Goal: Browse casually

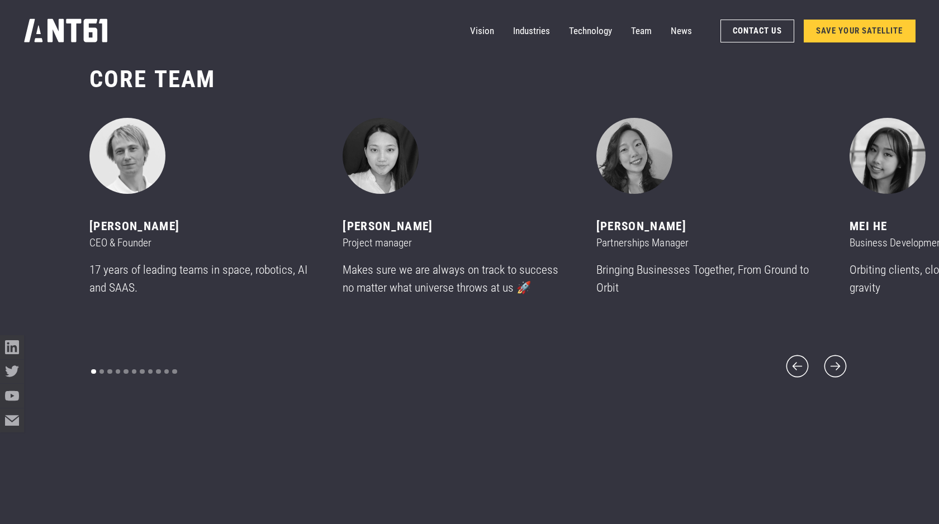
scroll to position [6331, 0]
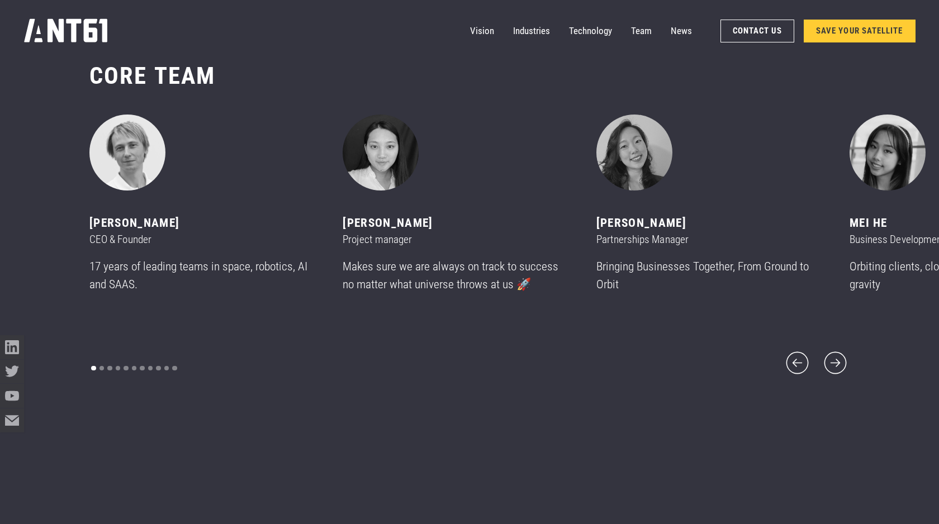
drag, startPoint x: 659, startPoint y: 171, endPoint x: 656, endPoint y: 267, distance: 96.1
click at [829, 349] on icon "next slide" at bounding box center [835, 363] width 28 height 28
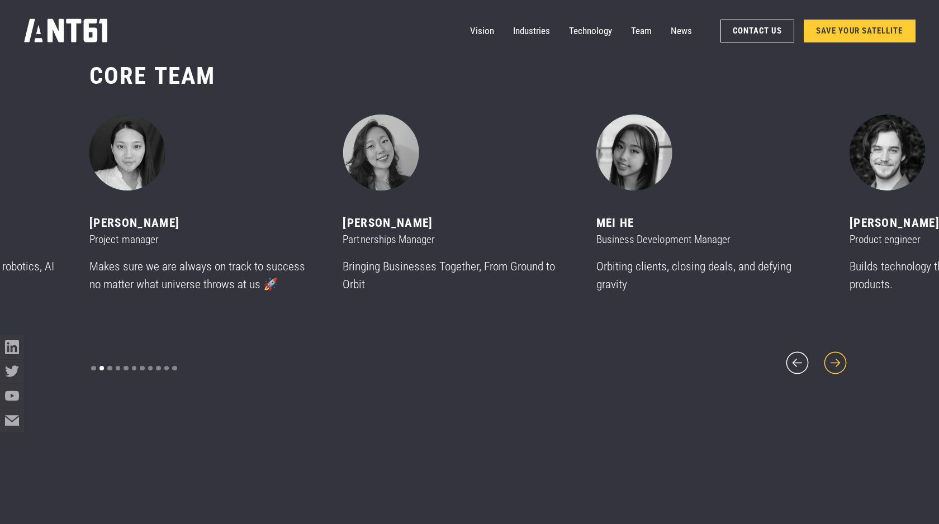
click at [830, 349] on icon "next slide" at bounding box center [835, 363] width 28 height 28
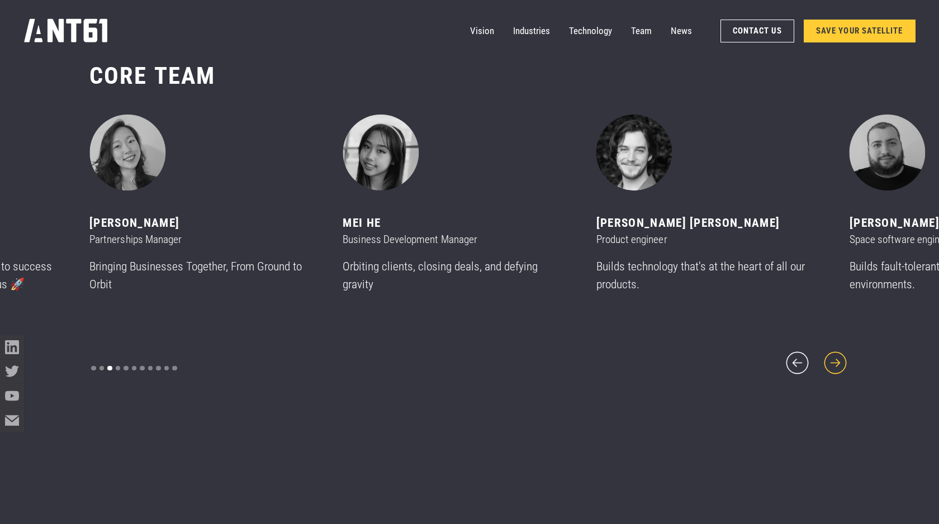
click at [830, 349] on icon "next slide" at bounding box center [835, 363] width 28 height 28
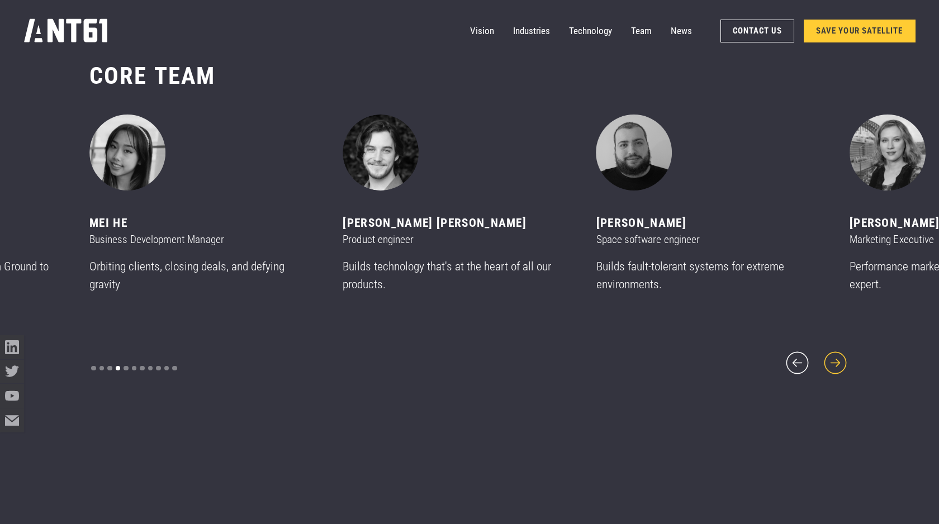
click at [830, 349] on icon "next slide" at bounding box center [835, 363] width 28 height 28
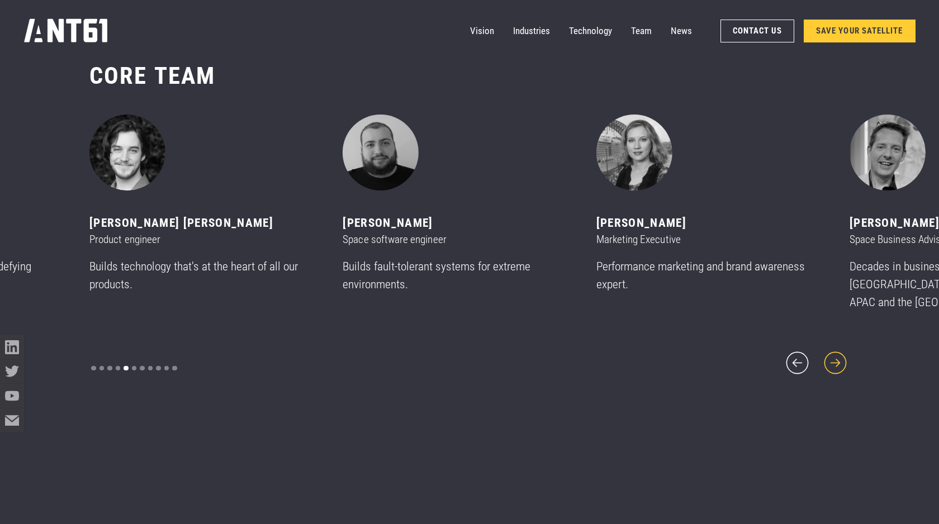
click at [830, 349] on icon "next slide" at bounding box center [835, 363] width 28 height 28
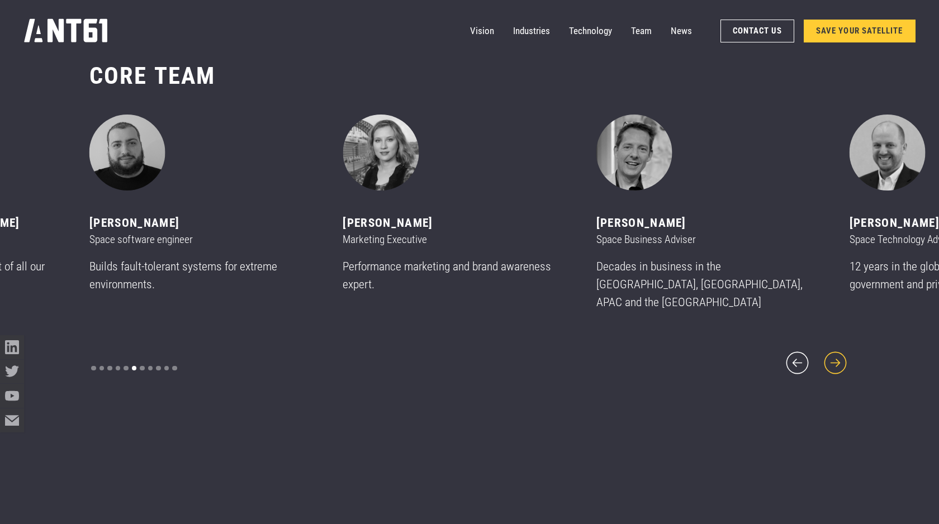
click at [830, 349] on icon "next slide" at bounding box center [835, 363] width 28 height 28
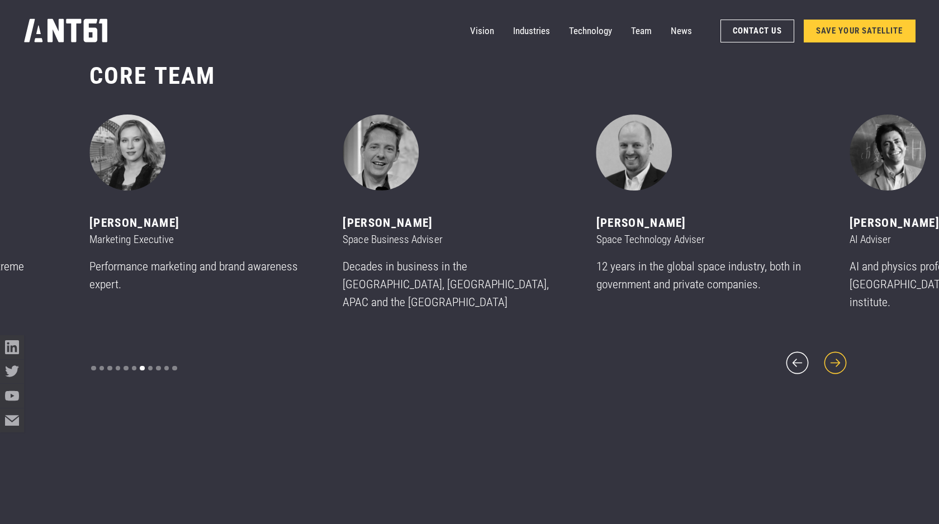
click at [830, 349] on icon "next slide" at bounding box center [835, 363] width 28 height 28
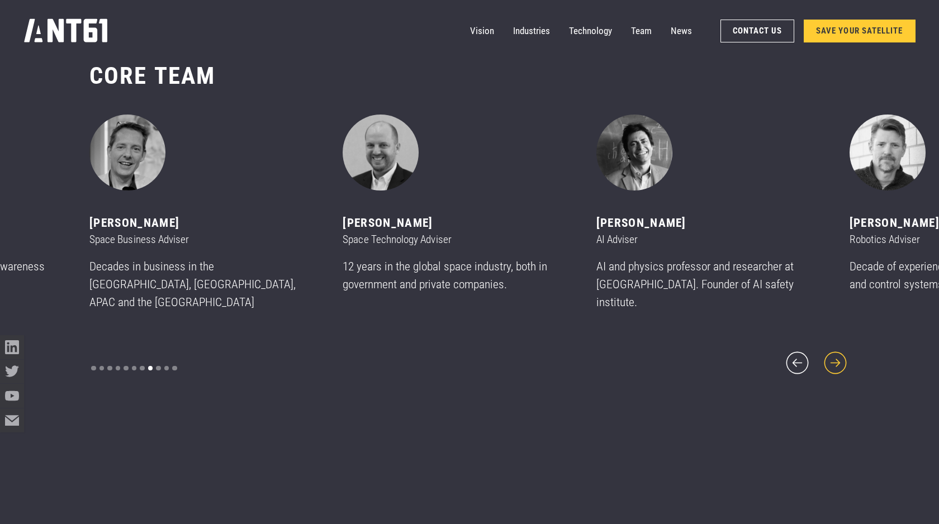
click at [830, 349] on icon "next slide" at bounding box center [835, 363] width 28 height 28
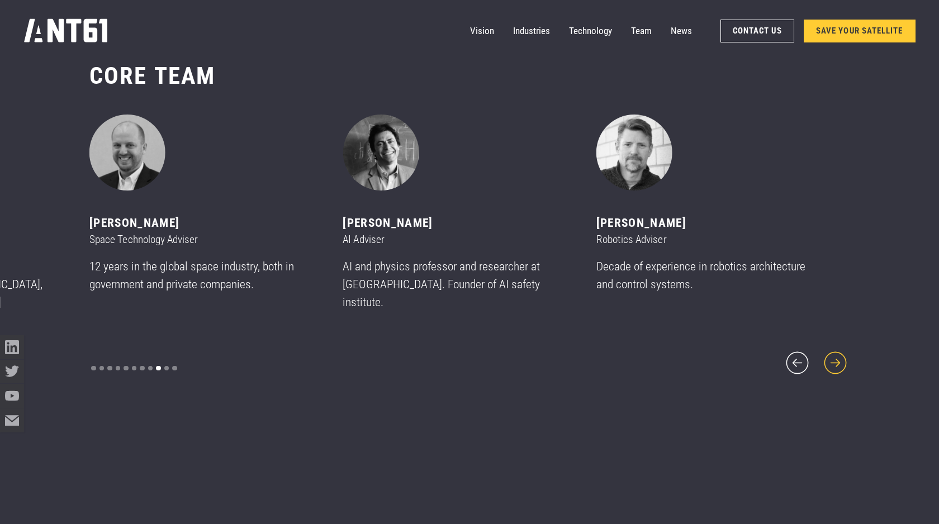
click at [833, 349] on icon "next slide" at bounding box center [835, 363] width 28 height 28
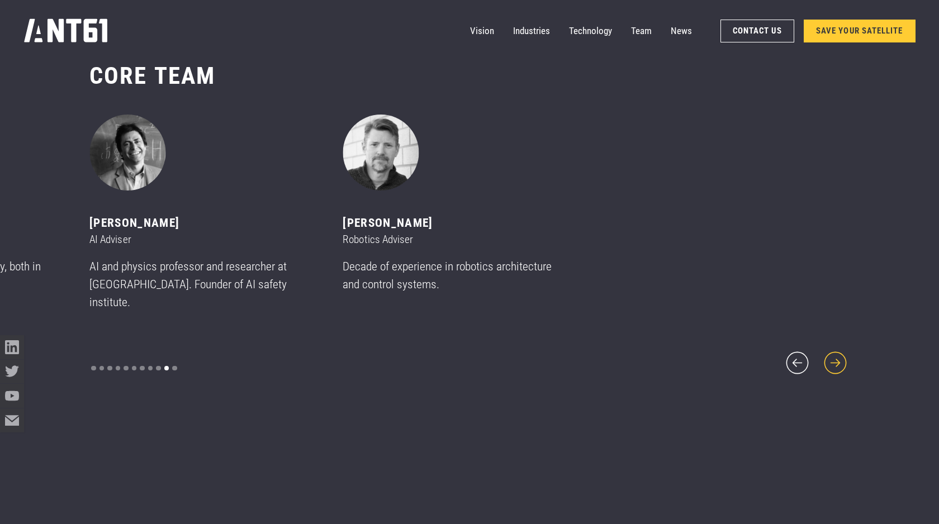
click at [833, 349] on icon "next slide" at bounding box center [835, 363] width 28 height 28
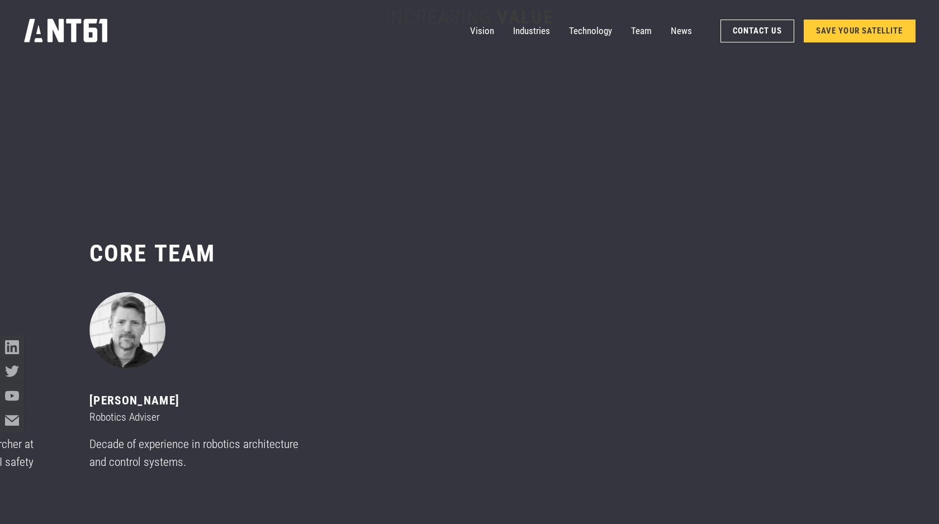
scroll to position [6117, 0]
